Goal: Task Accomplishment & Management: Use online tool/utility

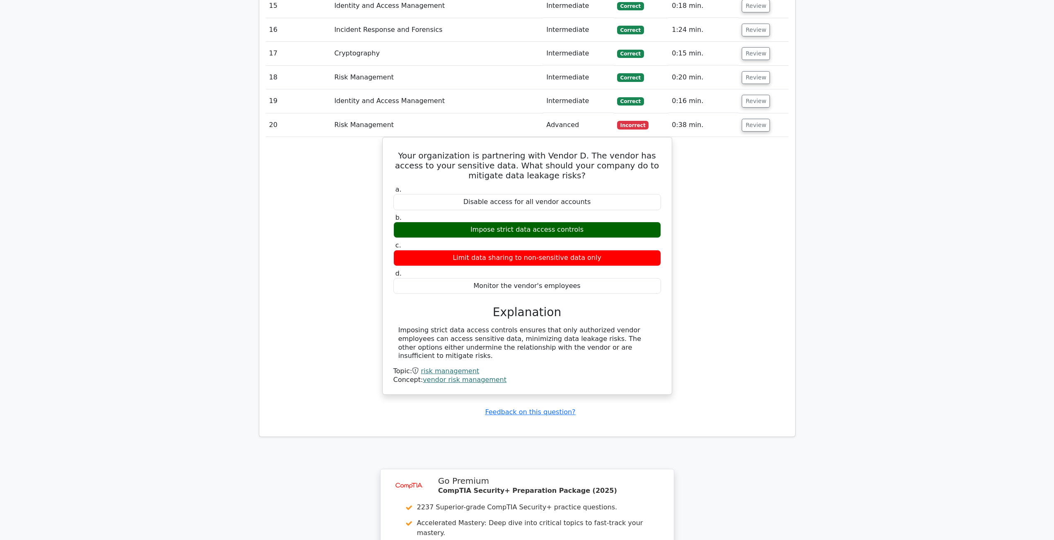
scroll to position [3023, 0]
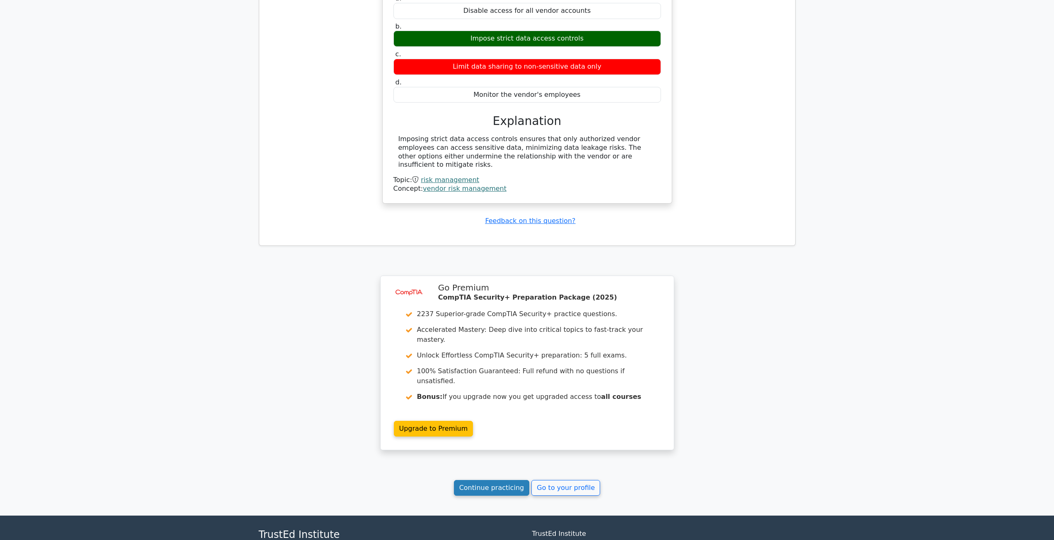
click at [506, 480] on link "Continue practicing" at bounding box center [492, 488] width 76 height 16
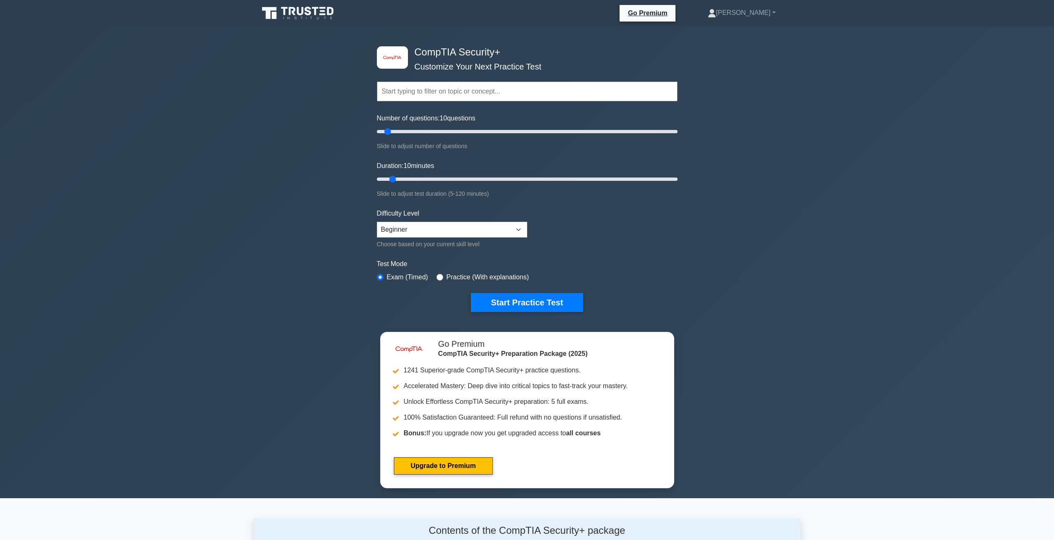
click at [468, 92] on input "text" at bounding box center [527, 92] width 301 height 20
drag, startPoint x: 389, startPoint y: 130, endPoint x: 447, endPoint y: 131, distance: 58.0
type input "50"
click at [447, 131] on input "Number of questions: 50 questions" at bounding box center [527, 132] width 301 height 10
drag, startPoint x: 393, startPoint y: 177, endPoint x: 491, endPoint y: 173, distance: 97.8
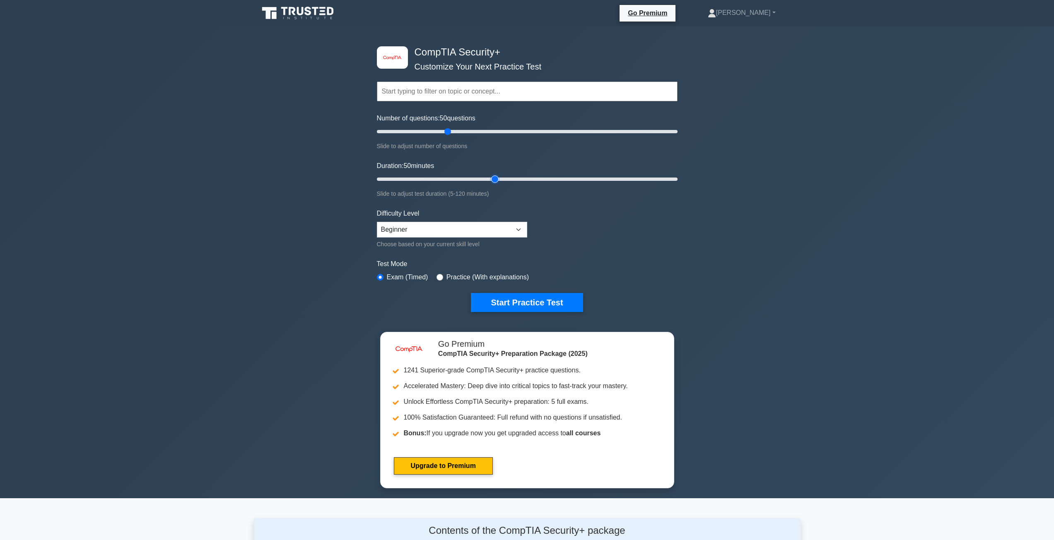
type input "50"
click at [491, 174] on input "Duration: 50 minutes" at bounding box center [527, 179] width 301 height 10
